Goal: Browse casually

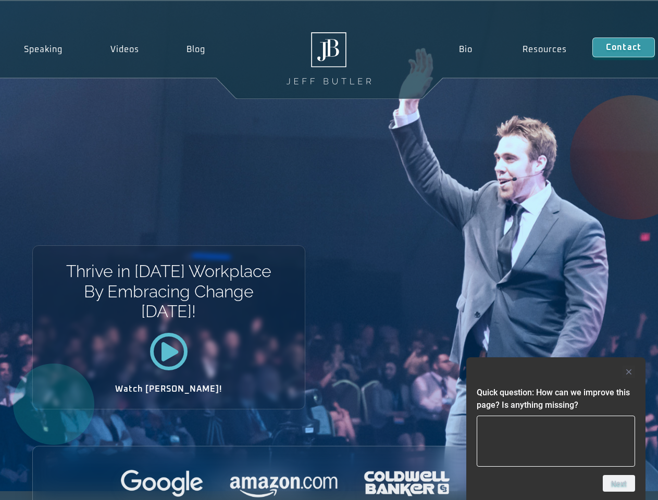
click at [329, 250] on div "Thrive in Tomorrow’s Workplace By Embracing Change Today! Watch Jeff!" at bounding box center [329, 246] width 658 height 490
click at [556, 372] on div at bounding box center [556, 372] width 158 height 13
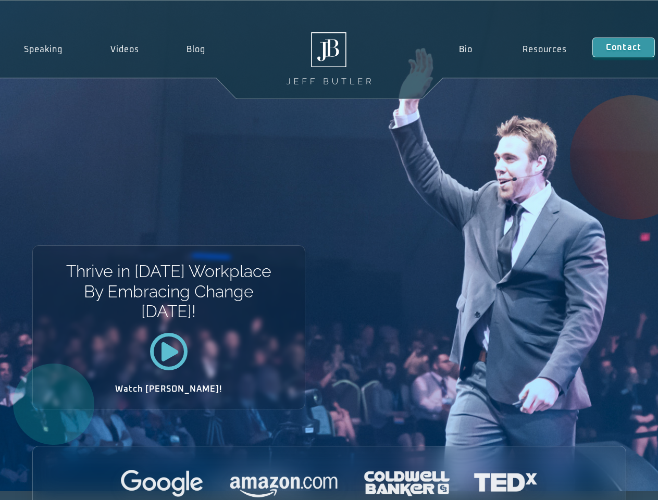
click at [619, 483] on div at bounding box center [329, 484] width 593 height 29
